Goal: Check status

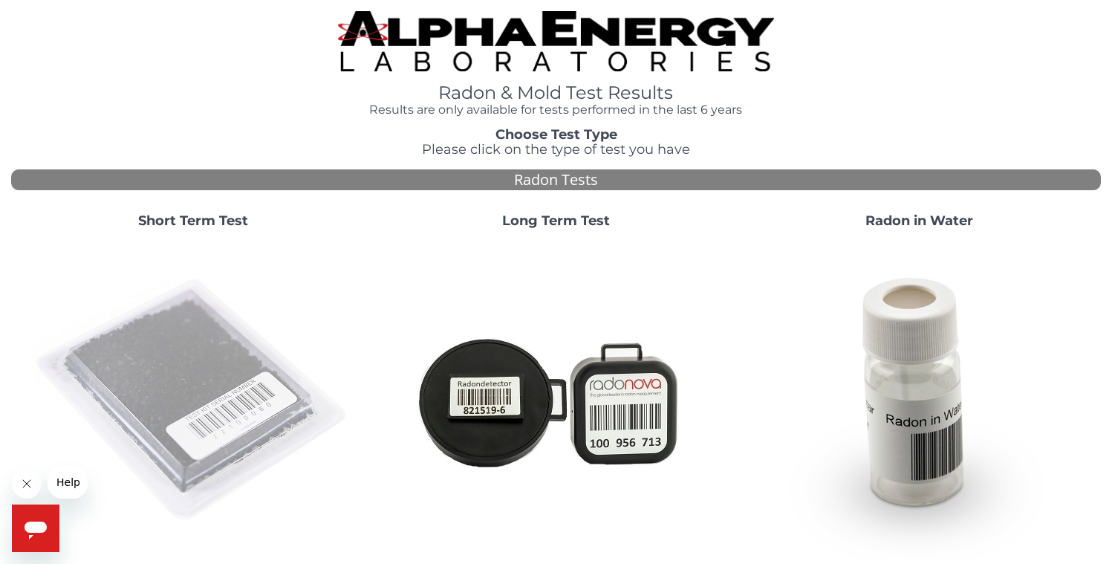
click at [182, 372] on img at bounding box center [193, 401] width 320 height 320
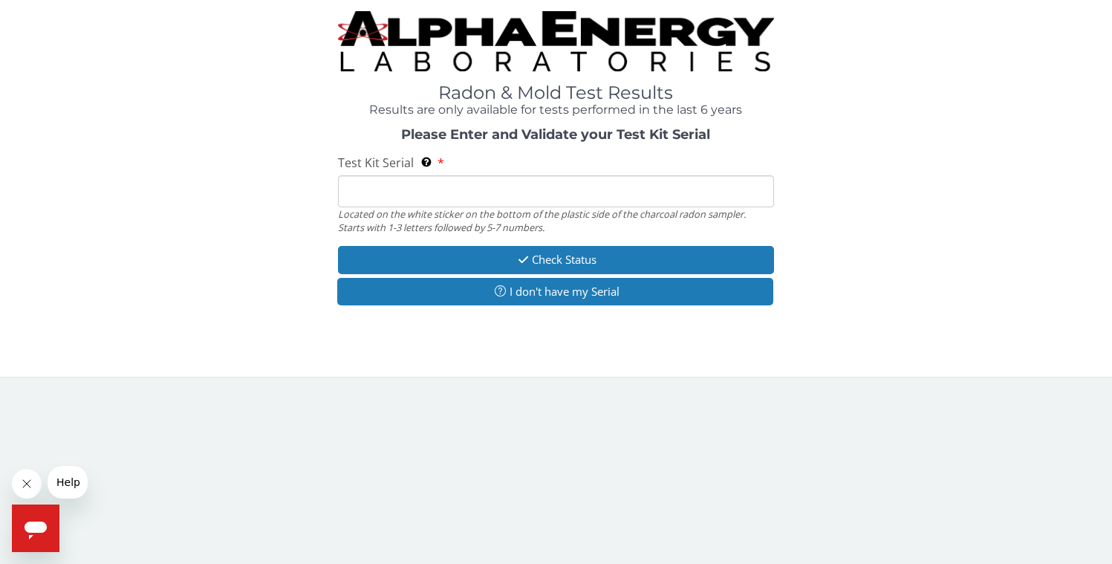
click at [440, 183] on input "Test Kit Serial Located on the white sticker on the bottom of the plastic side …" at bounding box center [556, 191] width 436 height 32
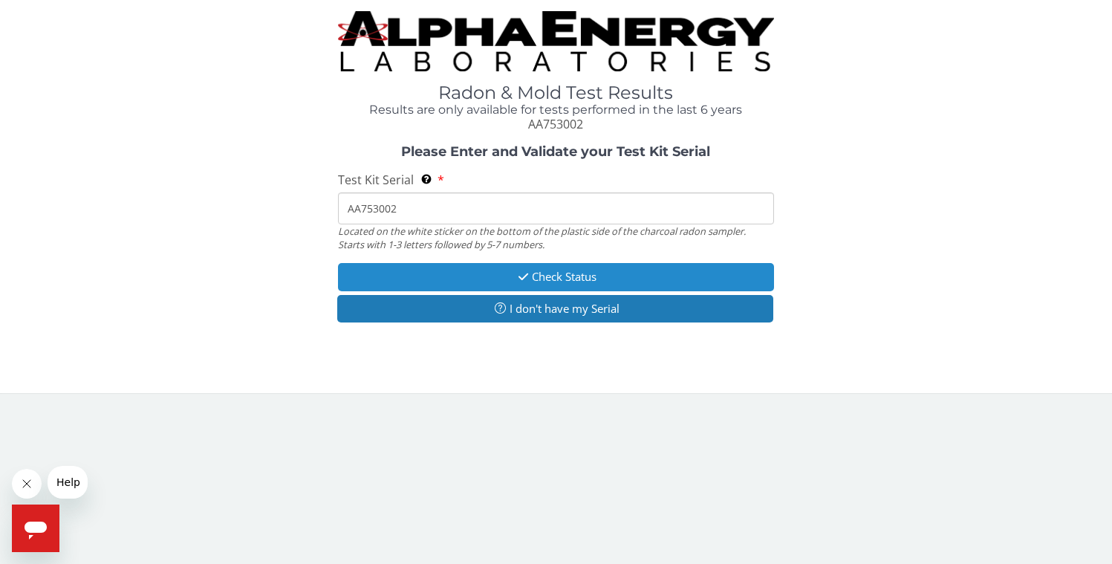
type input "AA753002"
click at [492, 276] on button "Check Status" at bounding box center [556, 276] width 436 height 27
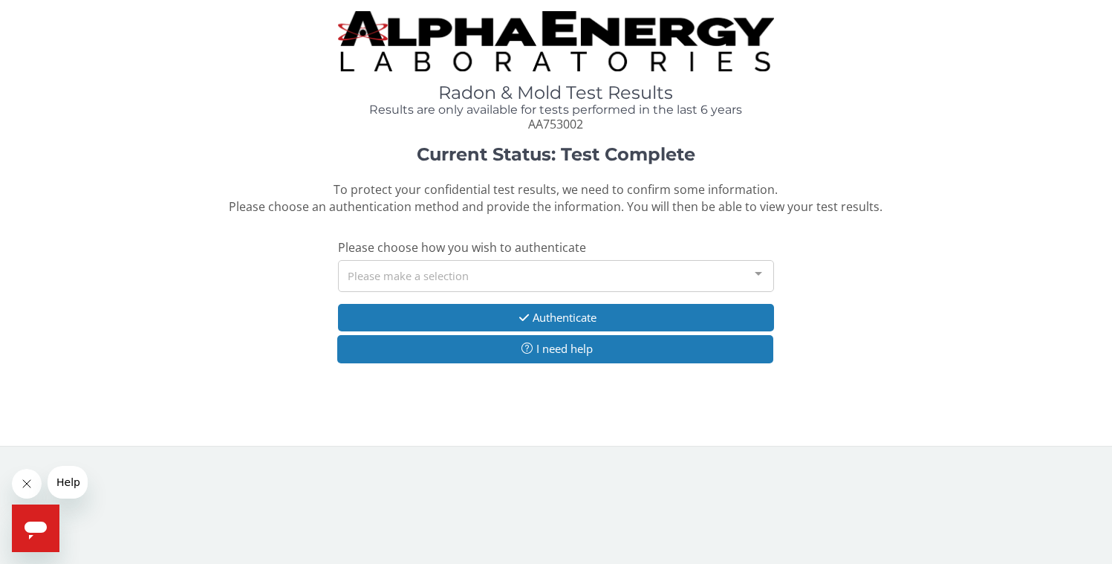
click at [492, 276] on div "Please make a selection" at bounding box center [556, 276] width 436 height 32
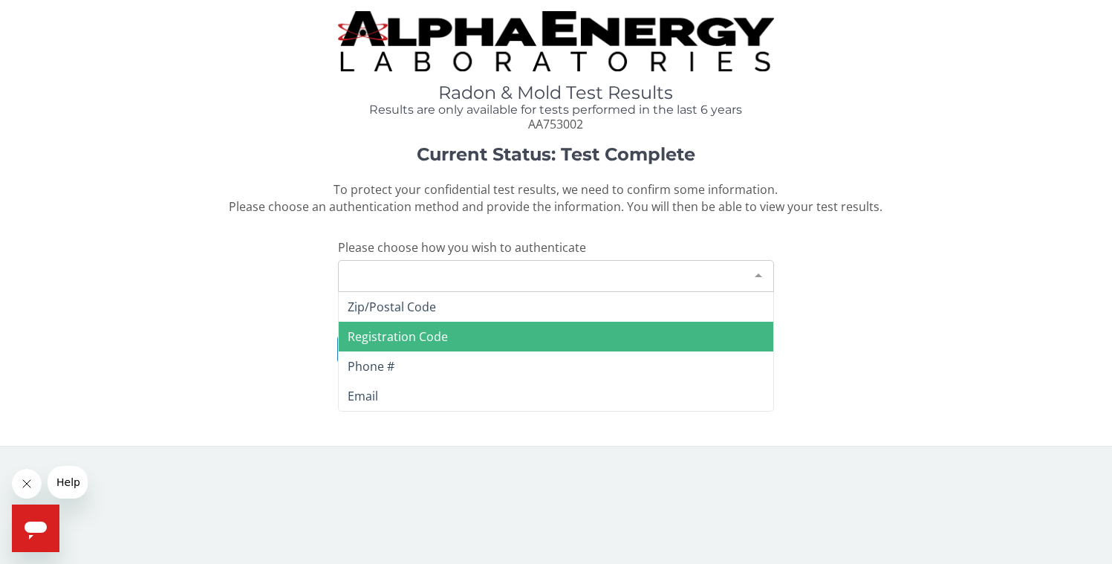
click at [473, 331] on span "Registration Code" at bounding box center [556, 337] width 435 height 30
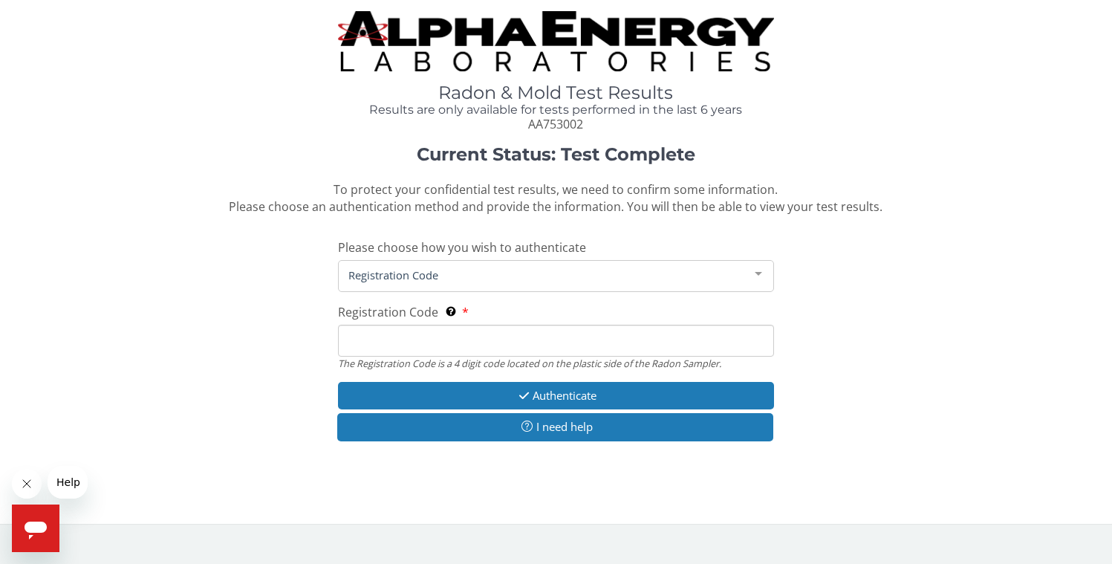
click at [456, 347] on input "Registration Code The Registration Code is a 4 digit code located on the plasti…" at bounding box center [556, 341] width 436 height 32
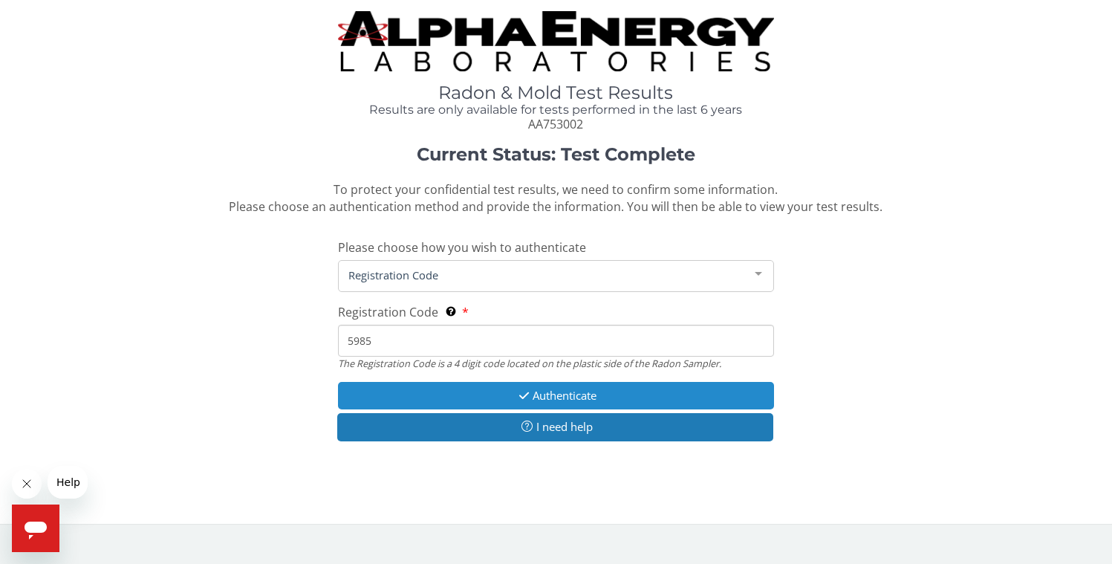
type input "5985"
click at [555, 392] on button "Authenticate" at bounding box center [556, 395] width 436 height 27
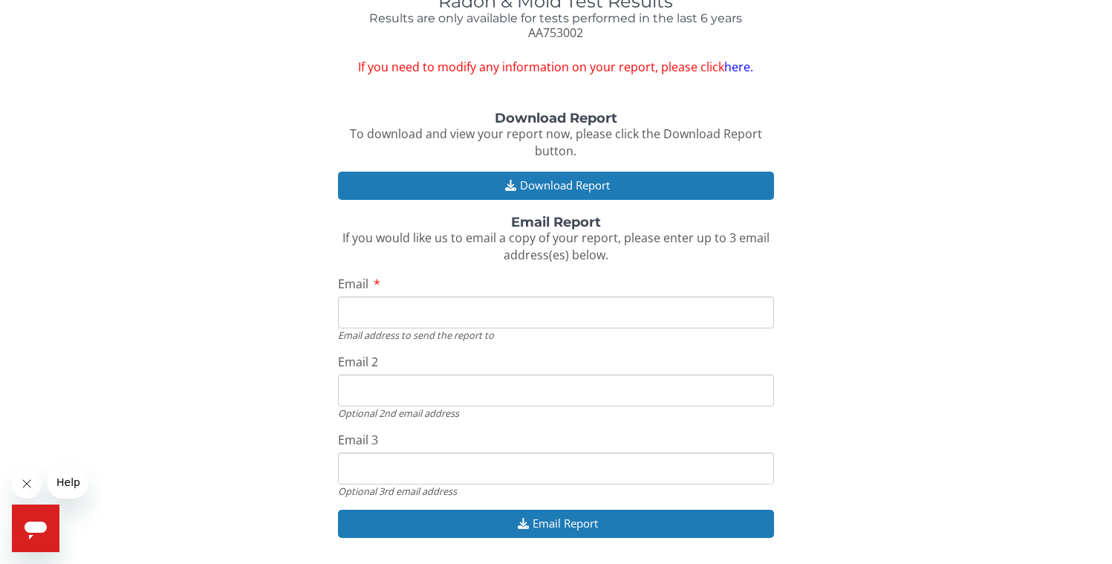
scroll to position [120, 0]
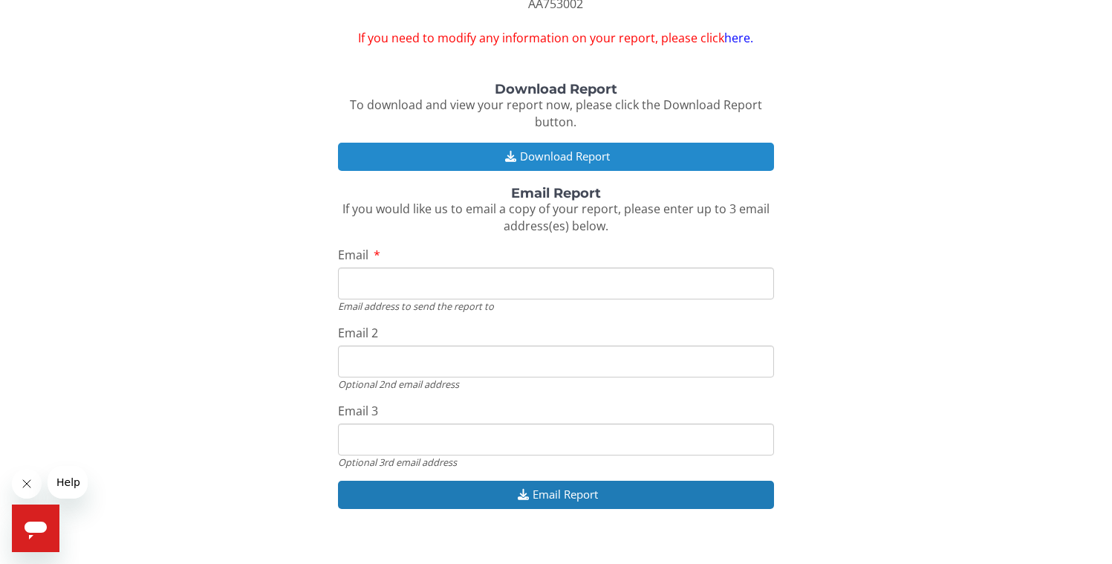
click at [613, 159] on button "Download Report" at bounding box center [556, 156] width 436 height 27
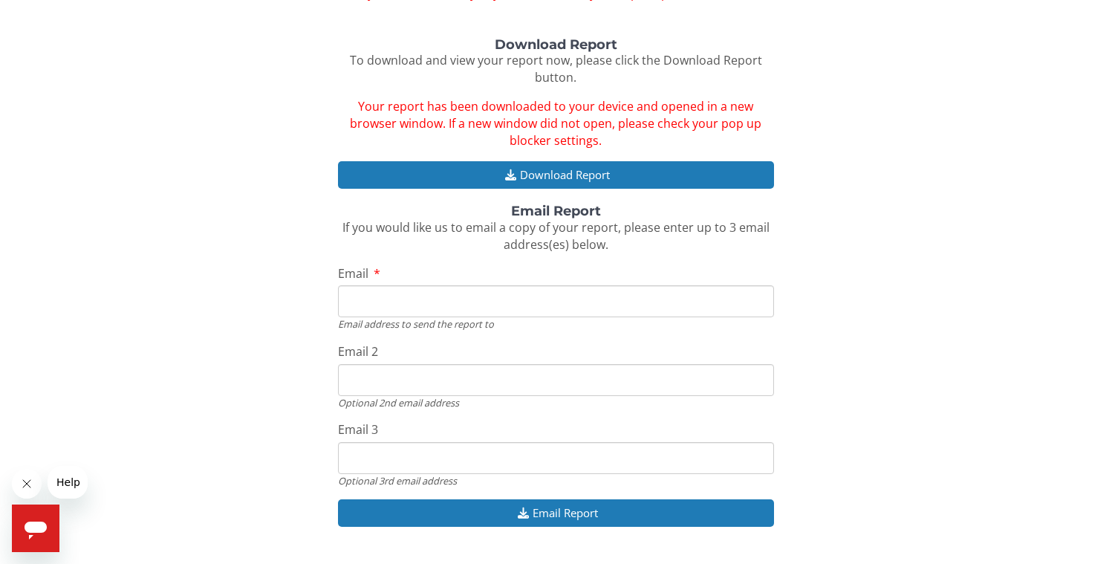
scroll to position [169, 0]
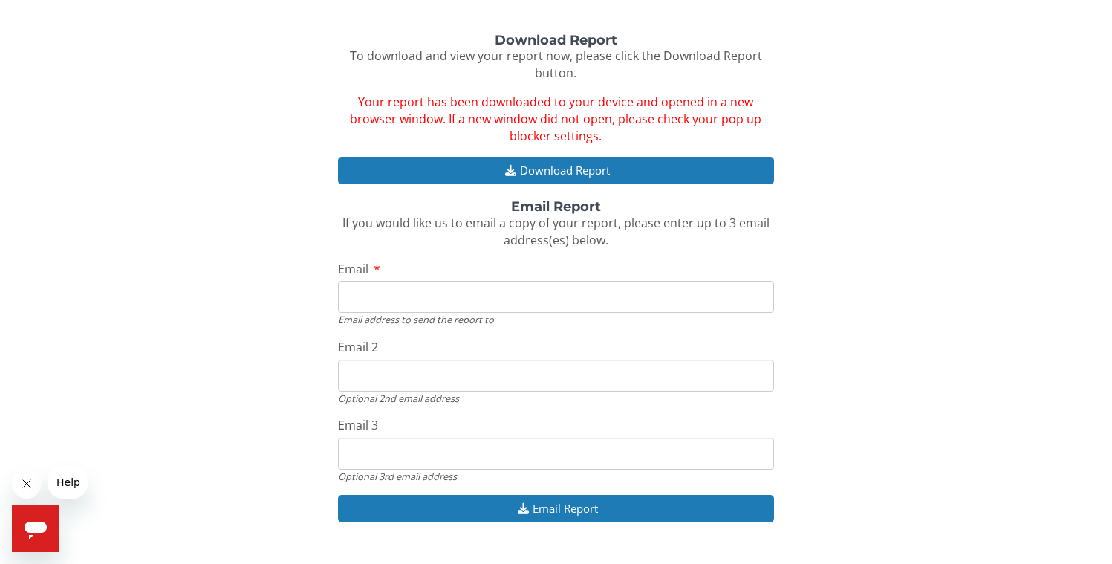
click at [676, 290] on input "Email" at bounding box center [556, 297] width 436 height 32
type input "[EMAIL_ADDRESS][DOMAIN_NAME]"
click at [493, 375] on input "[EMAIL_ADDRESS][DOMAIN_NAME]" at bounding box center [556, 376] width 436 height 32
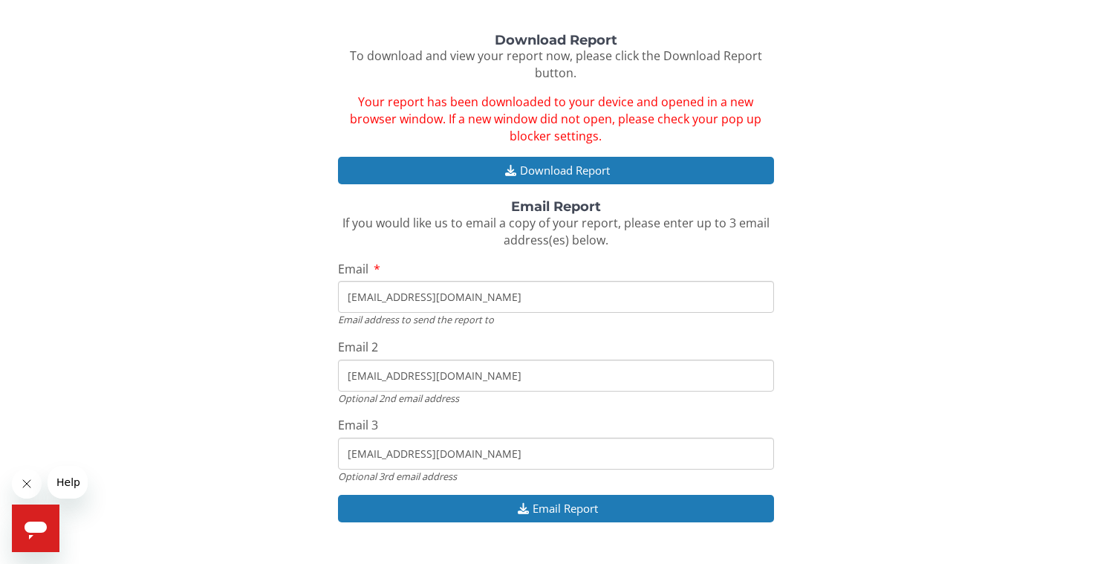
type input "[EMAIL_ADDRESS][DOMAIN_NAME]"
click at [867, 343] on div "Download Report To download and view your report now, please click the Download…" at bounding box center [556, 285] width 1090 height 505
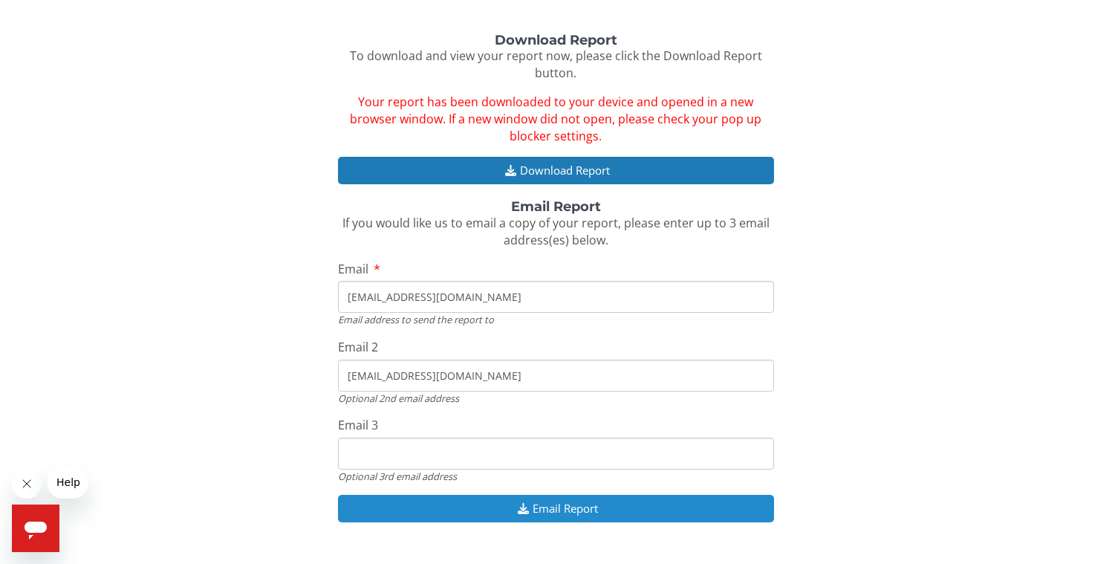
click at [563, 505] on button "Email Report" at bounding box center [556, 508] width 436 height 27
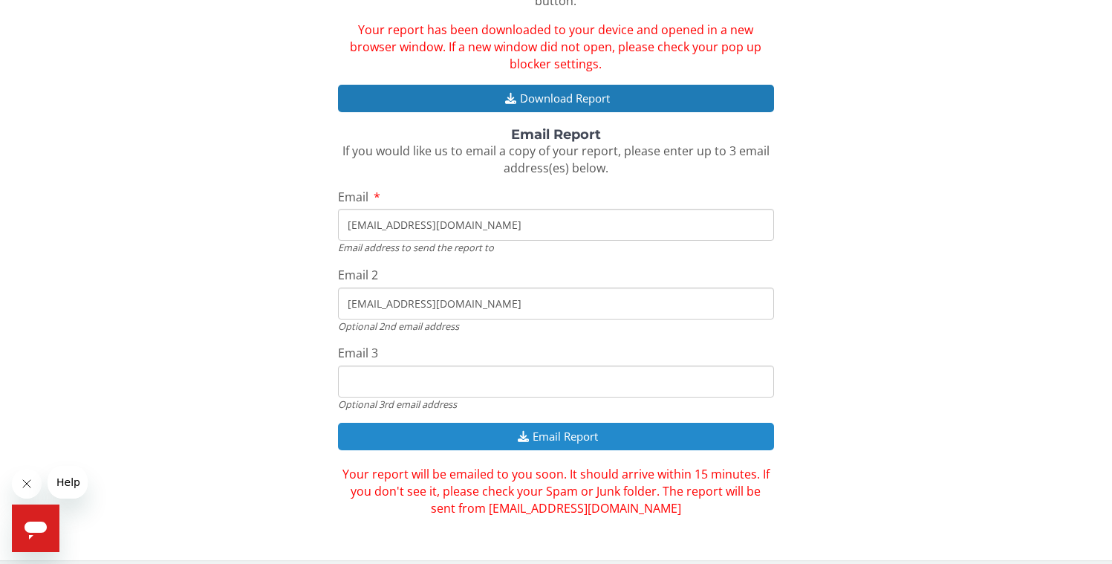
scroll to position [253, 0]
